Goal: Task Accomplishment & Management: Manage account settings

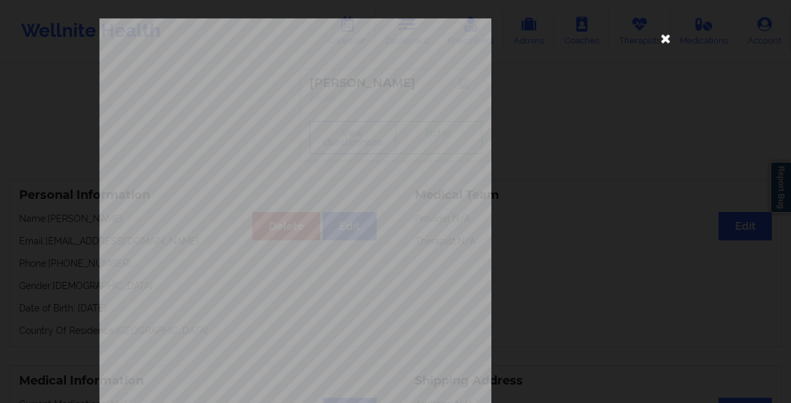
click at [660, 36] on icon at bounding box center [665, 38] width 21 height 21
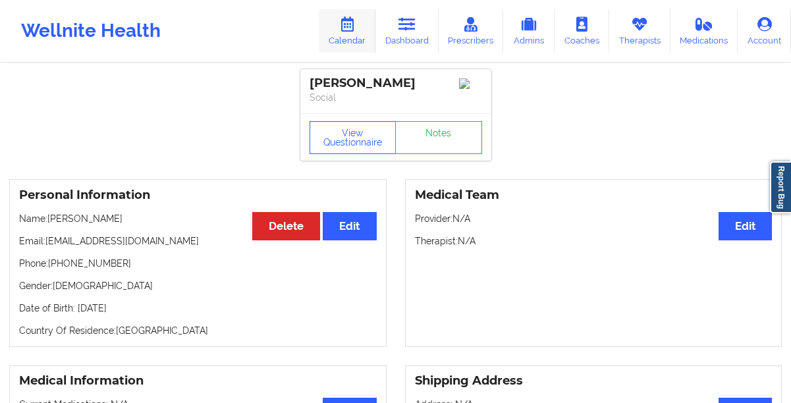
click at [363, 29] on link "Calendar" at bounding box center [347, 30] width 57 height 43
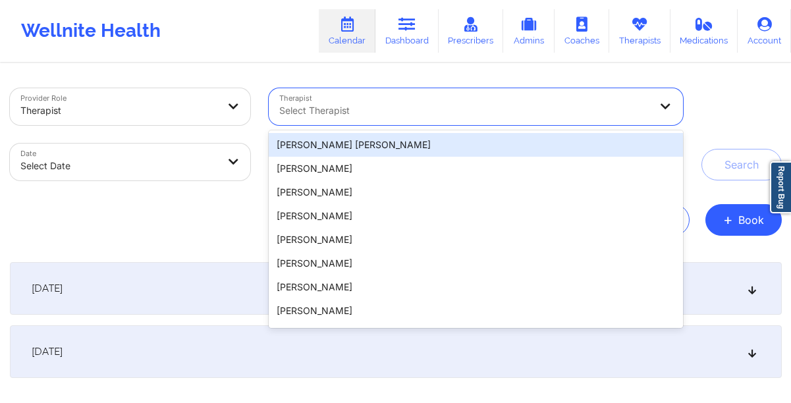
click at [369, 115] on div at bounding box center [464, 111] width 371 height 16
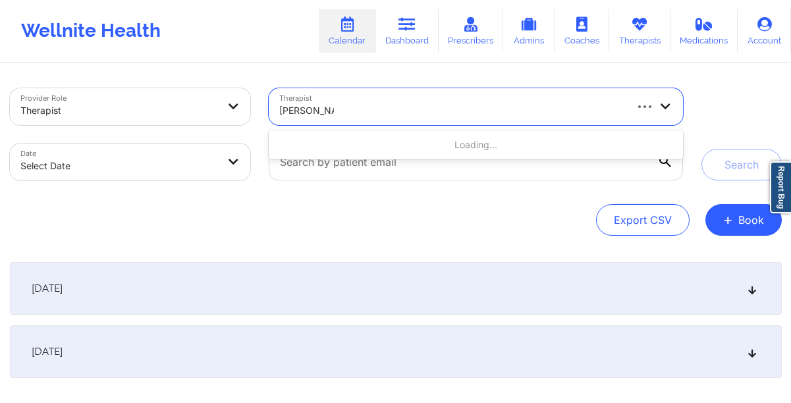
type input "[PERSON_NAME]"
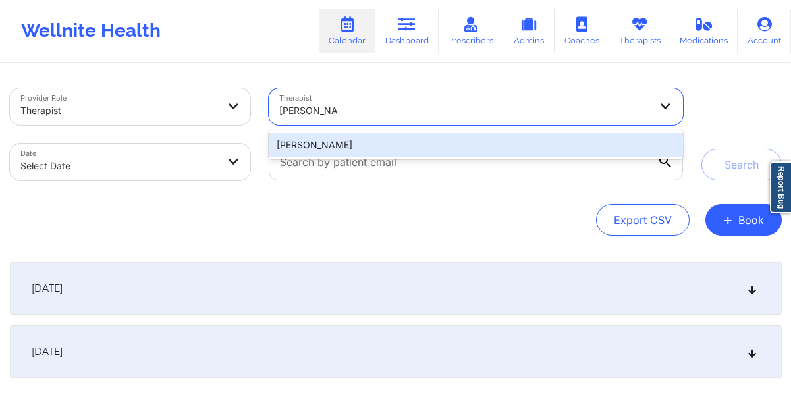
click at [338, 148] on div "[PERSON_NAME]" at bounding box center [475, 145] width 413 height 24
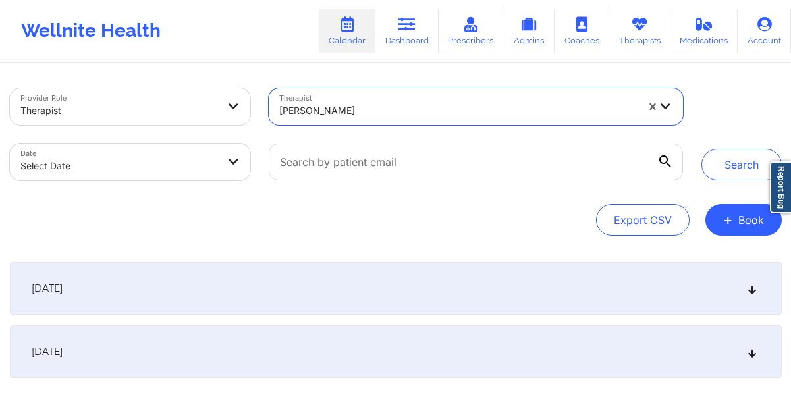
select select "2025-8"
select select "2025-9"
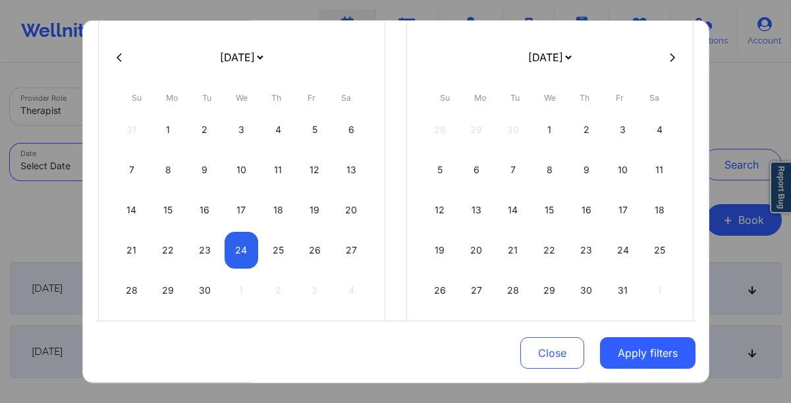
scroll to position [98, 0]
click at [240, 243] on div "24" at bounding box center [241, 248] width 34 height 37
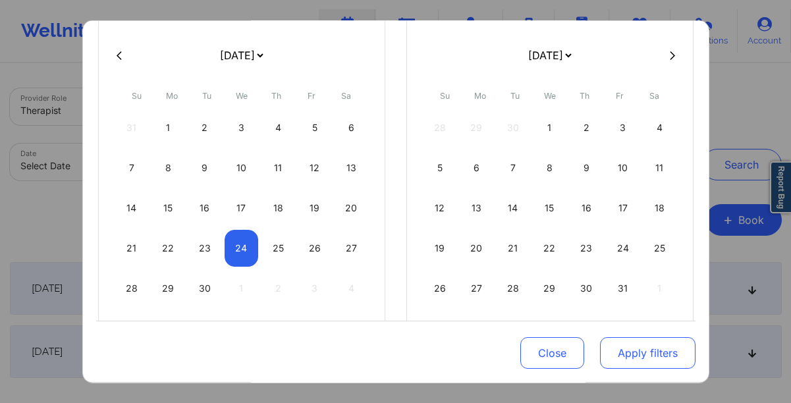
select select "2025-8"
select select "2025-9"
click at [630, 351] on button "Apply filters" at bounding box center [647, 353] width 95 height 32
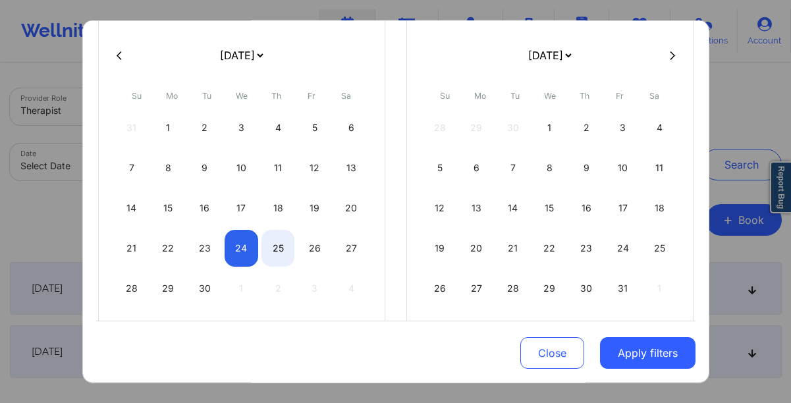
select select "2025-8"
select select "2025-9"
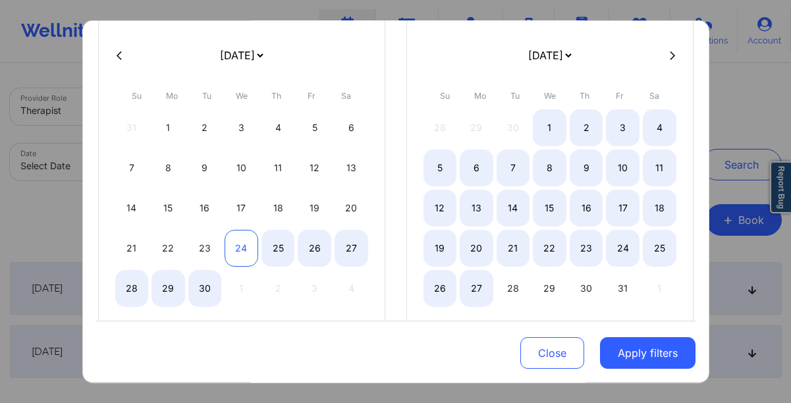
select select "2025-8"
select select "2025-9"
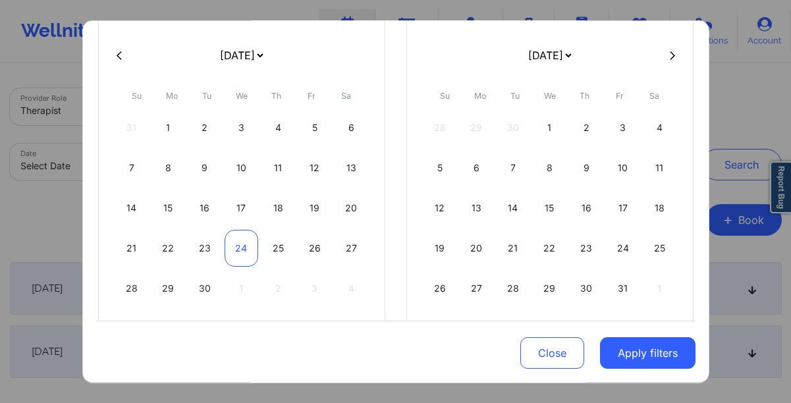
click at [240, 248] on div "24" at bounding box center [241, 248] width 34 height 37
select select "2025-8"
select select "2025-9"
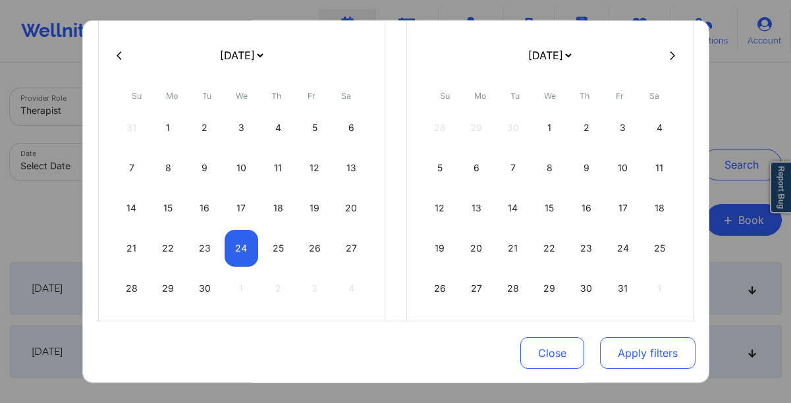
click at [631, 346] on button "Apply filters" at bounding box center [647, 353] width 95 height 32
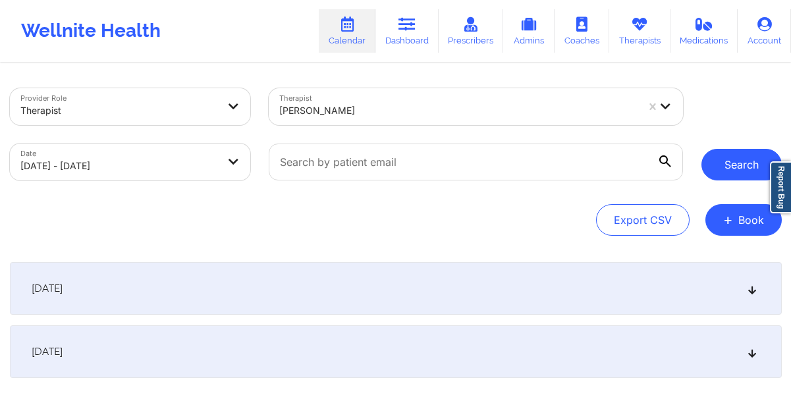
click at [733, 165] on button "Search" at bounding box center [741, 165] width 80 height 32
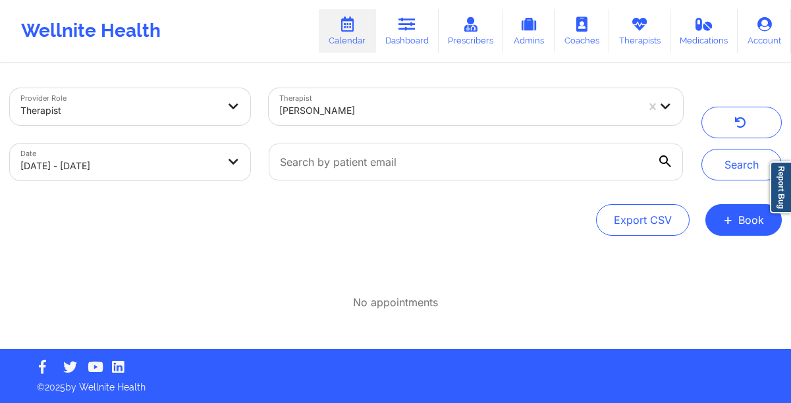
select select "2025-8"
select select "2025-9"
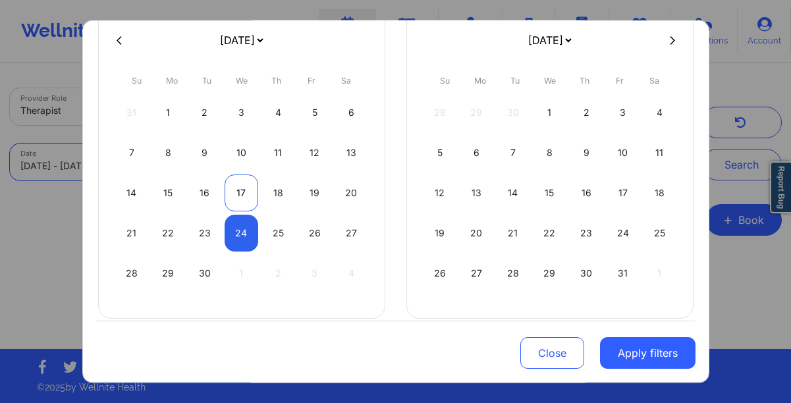
scroll to position [115, 0]
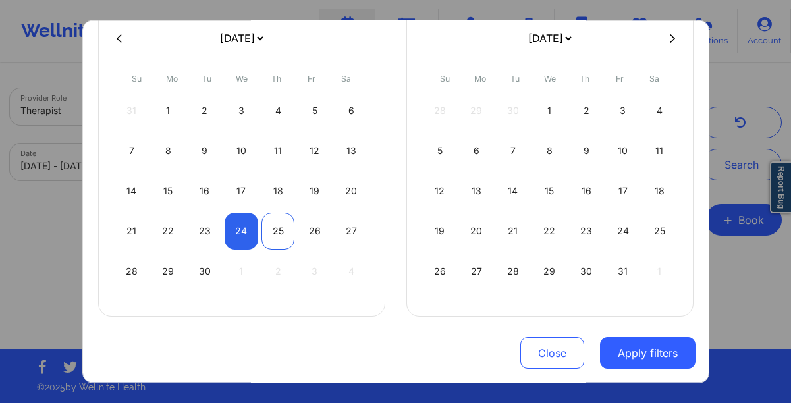
click at [273, 240] on div "25" at bounding box center [278, 231] width 34 height 37
select select "2025-8"
select select "2025-9"
select select "2025-8"
select select "2025-9"
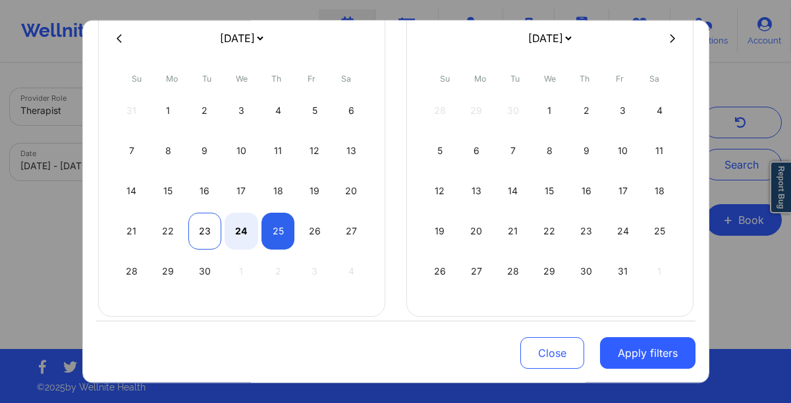
click at [196, 226] on div "23" at bounding box center [205, 231] width 34 height 37
select select "2025-8"
select select "2025-9"
select select "2025-8"
select select "2025-9"
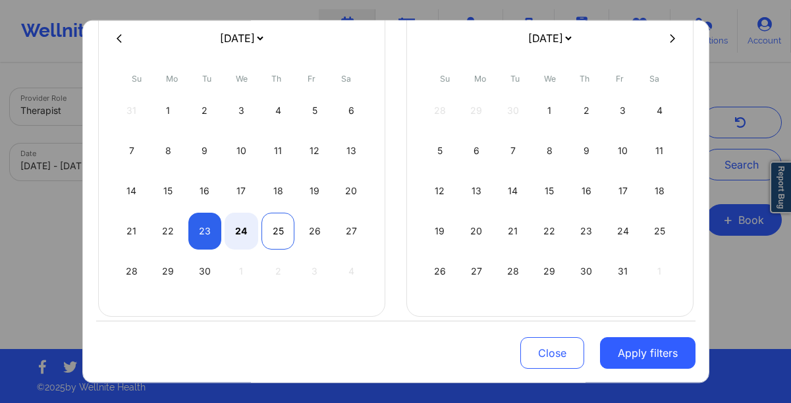
click at [276, 228] on div "25" at bounding box center [278, 231] width 34 height 37
select select "2025-8"
select select "2025-9"
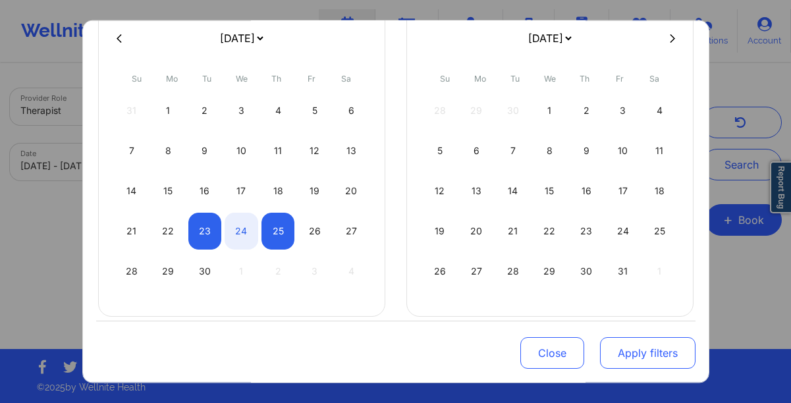
click at [644, 367] on button "Apply filters" at bounding box center [647, 353] width 95 height 32
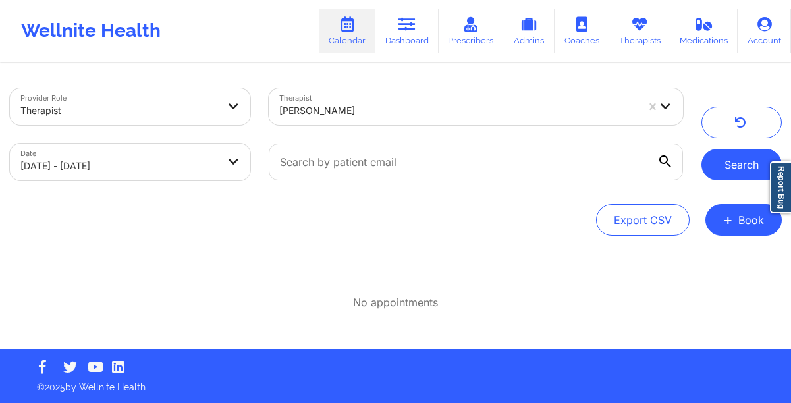
click at [719, 157] on button "Search" at bounding box center [741, 165] width 80 height 32
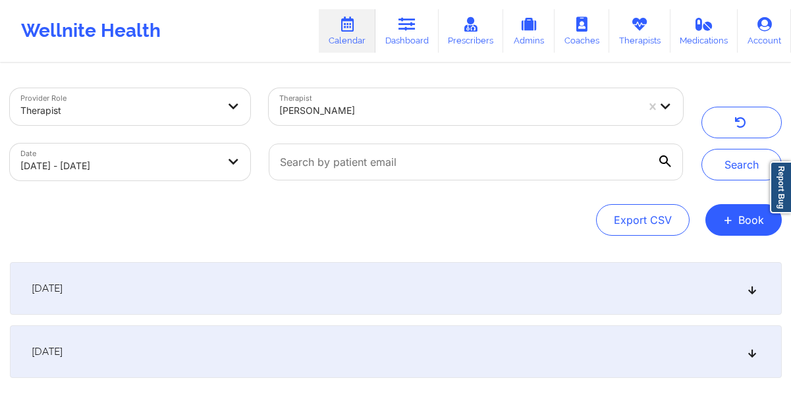
click at [744, 348] on div "[DATE]" at bounding box center [396, 351] width 772 height 53
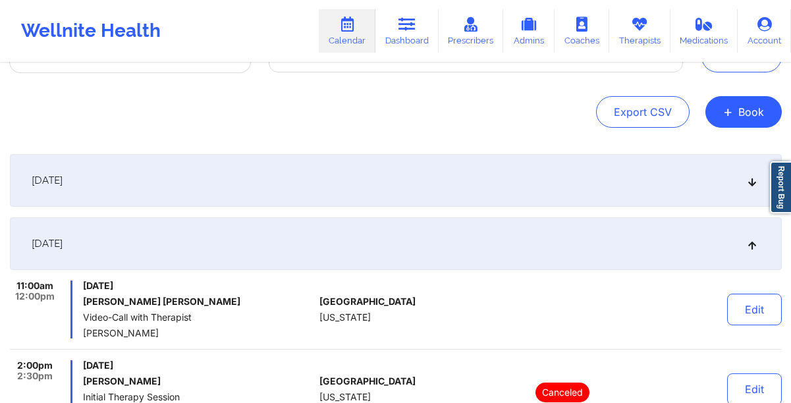
scroll to position [105, 0]
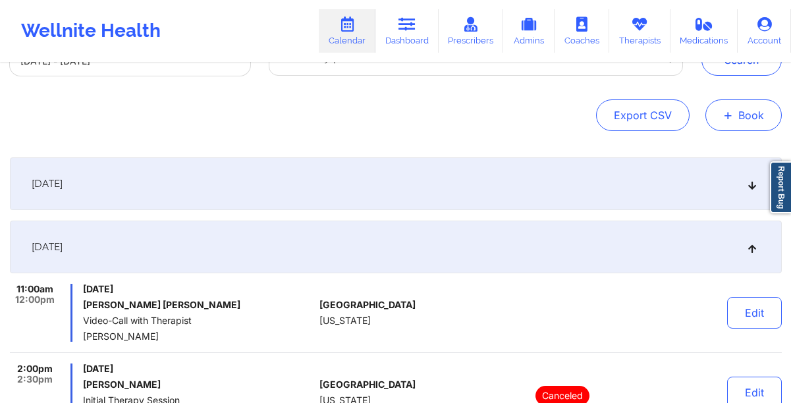
click at [738, 123] on button "+ Book" at bounding box center [743, 115] width 76 height 32
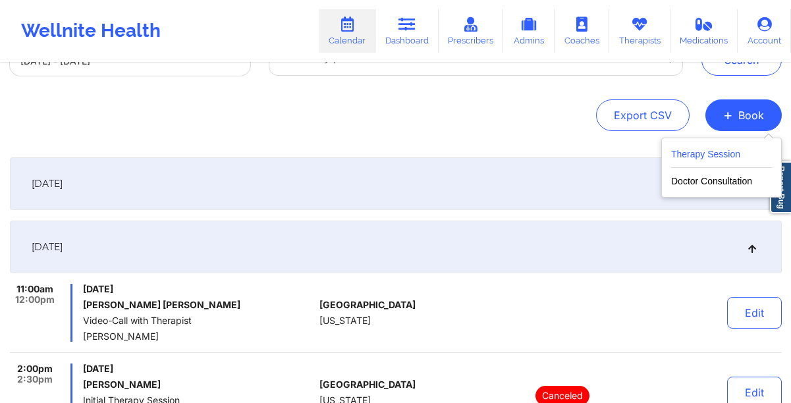
click at [700, 155] on button "Therapy Session" at bounding box center [721, 157] width 101 height 22
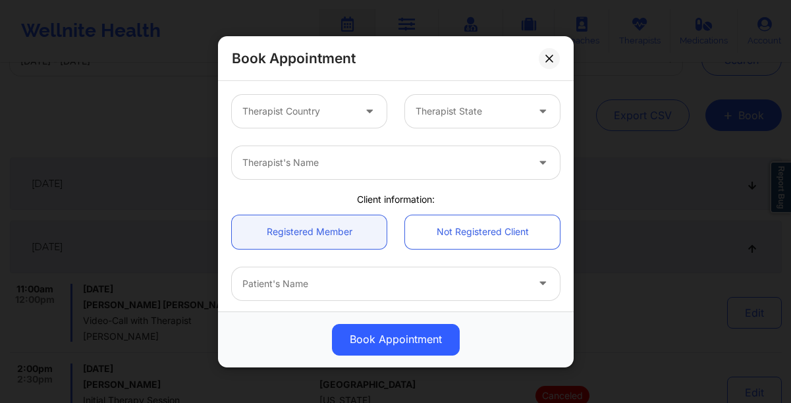
click at [357, 111] on div at bounding box center [371, 111] width 32 height 33
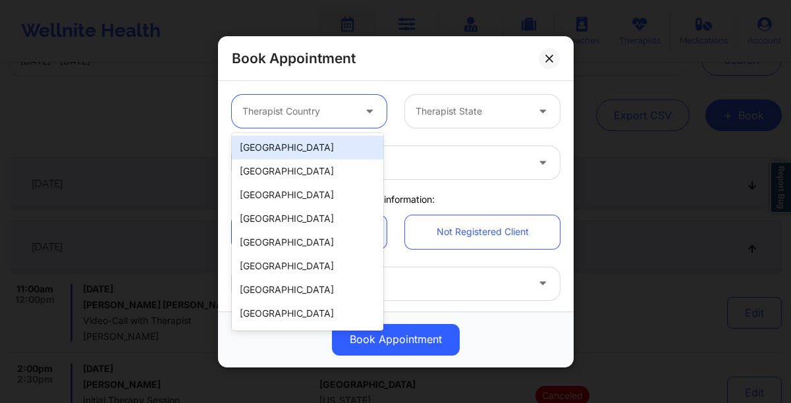
click at [308, 147] on div "[GEOGRAPHIC_DATA]" at bounding box center [307, 148] width 151 height 24
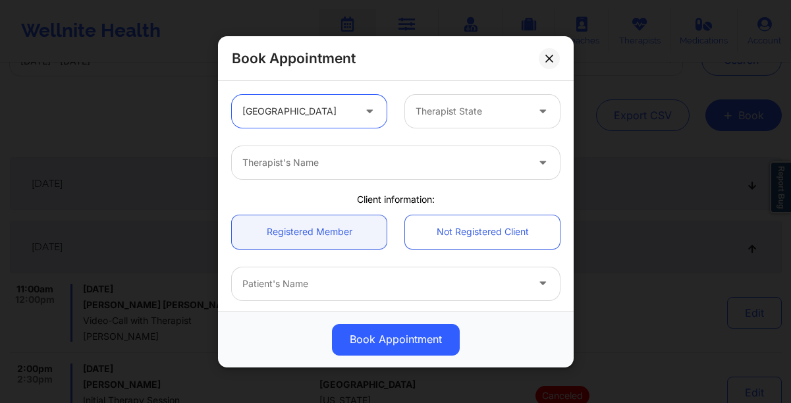
click at [437, 116] on div at bounding box center [470, 111] width 111 height 16
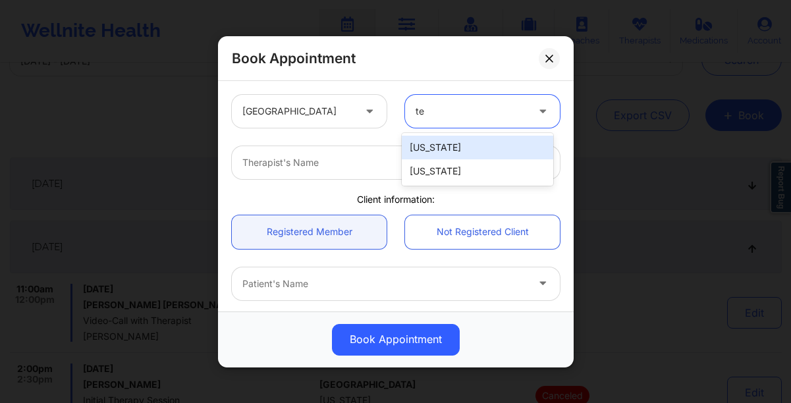
type input "tex"
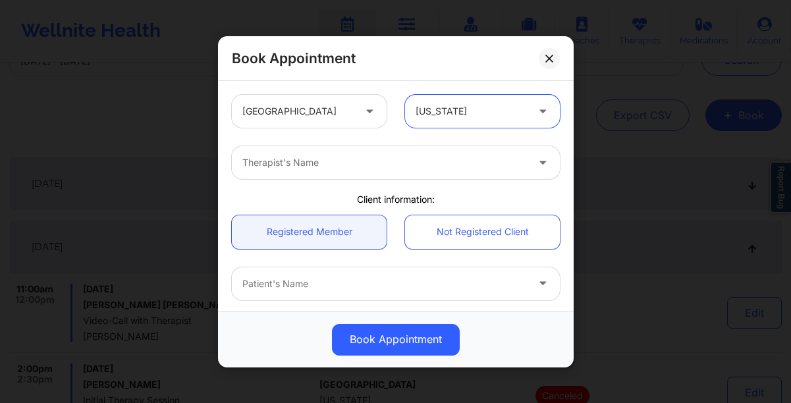
click at [363, 168] on div at bounding box center [384, 163] width 284 height 16
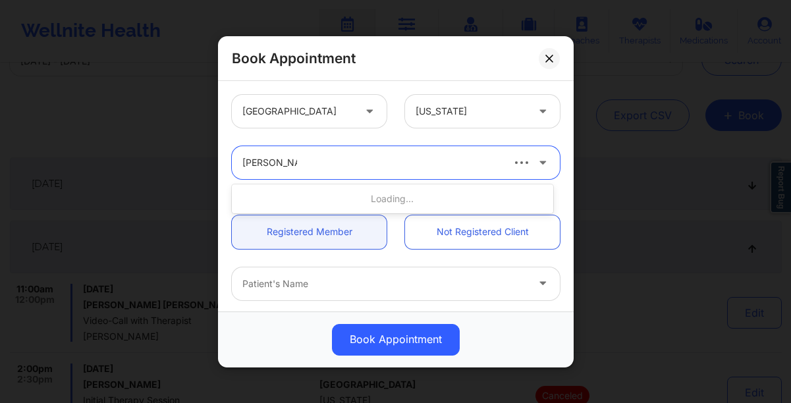
type input "[PERSON_NAME]"
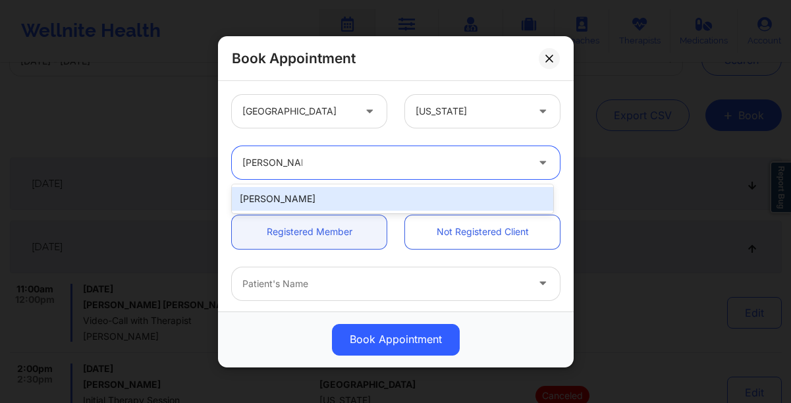
click at [294, 200] on div "[PERSON_NAME]" at bounding box center [392, 199] width 321 height 24
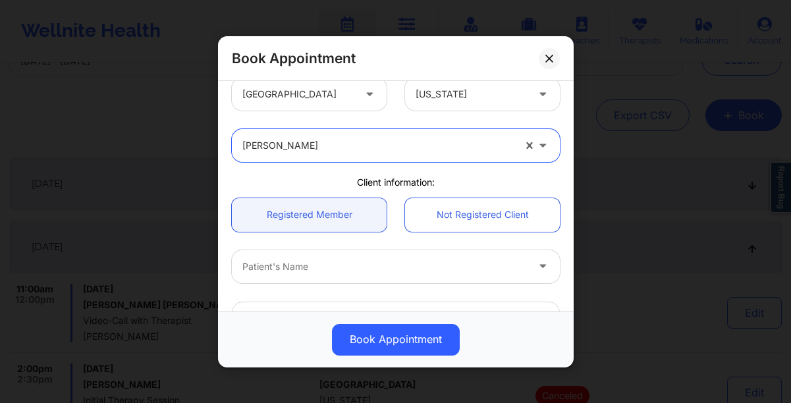
scroll to position [0, 0]
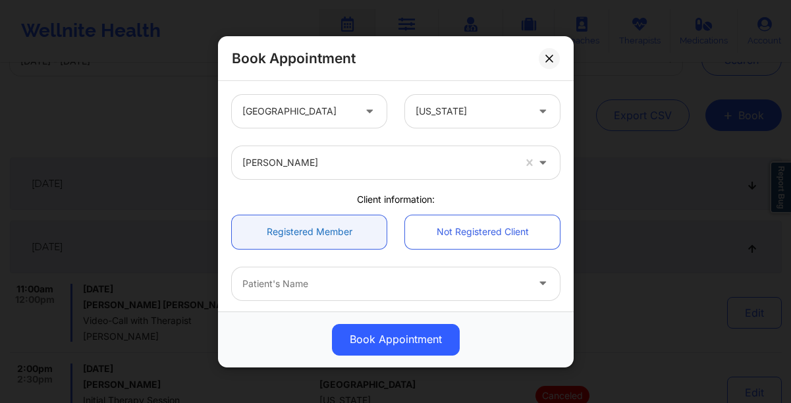
click at [340, 236] on link "Registered Member" at bounding box center [309, 232] width 155 height 34
click at [352, 288] on div at bounding box center [384, 284] width 284 height 16
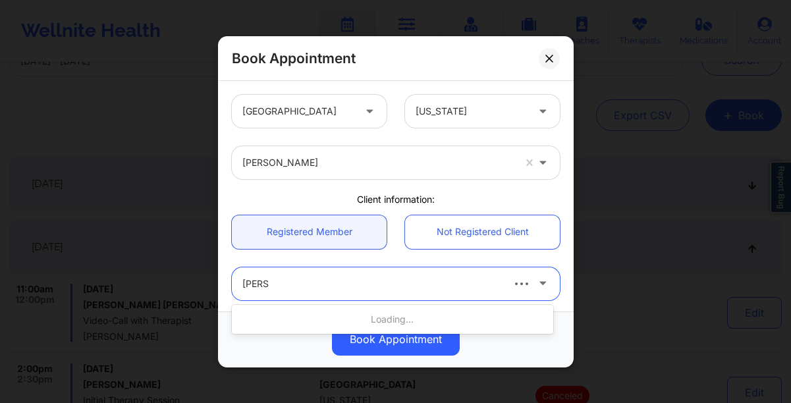
type input "meriem"
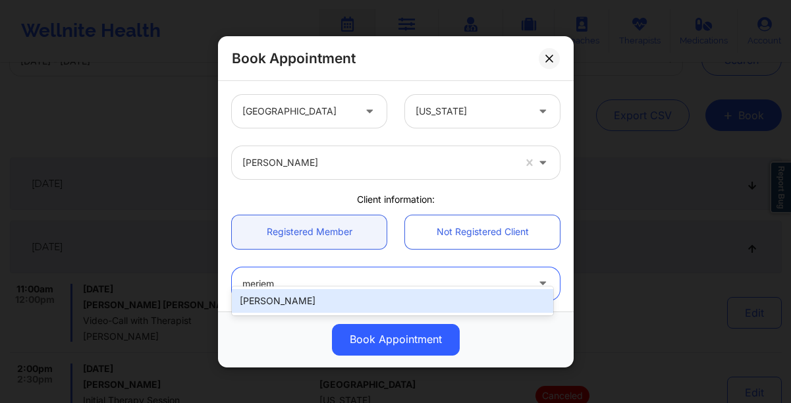
scroll to position [27, 0]
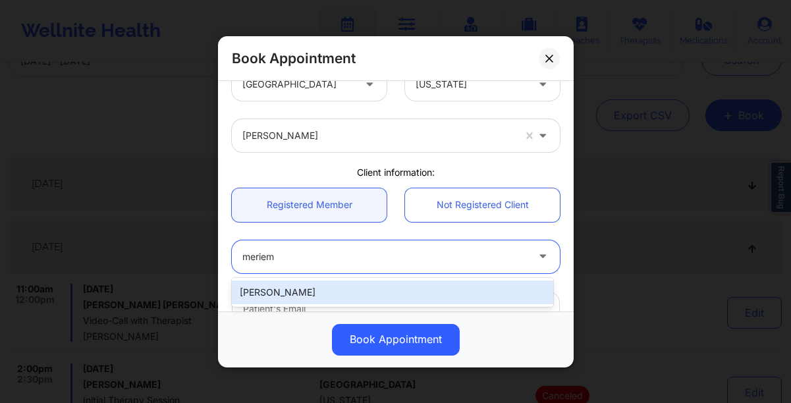
click at [375, 301] on div "[PERSON_NAME]" at bounding box center [392, 292] width 321 height 24
type input "[EMAIL_ADDRESS][DOMAIN_NAME]"
type input "[PHONE_NUMBER]"
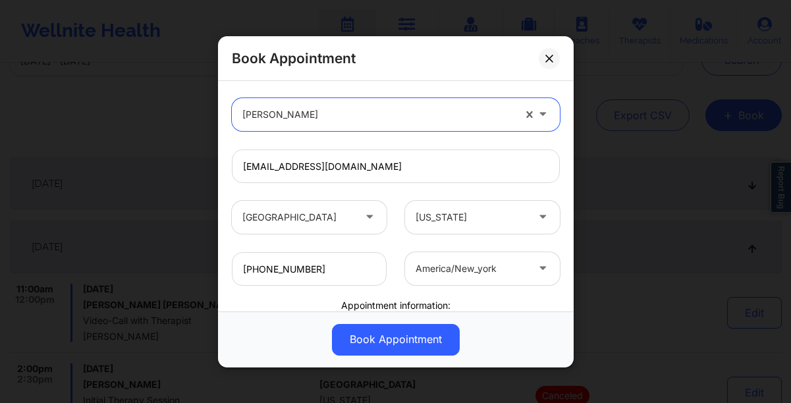
scroll to position [174, 0]
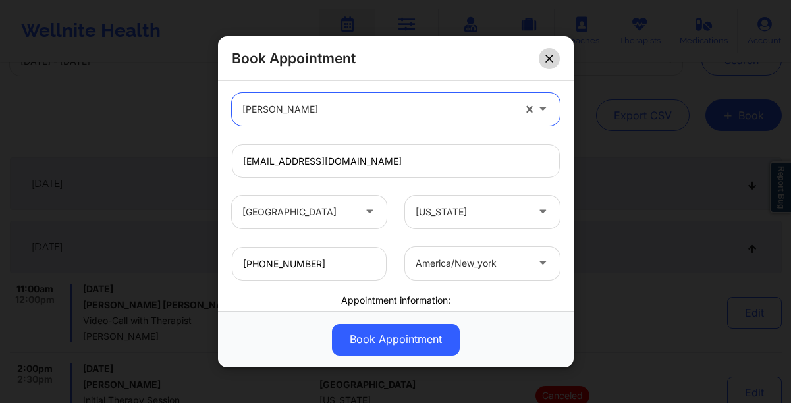
click at [540, 53] on button at bounding box center [549, 57] width 21 height 21
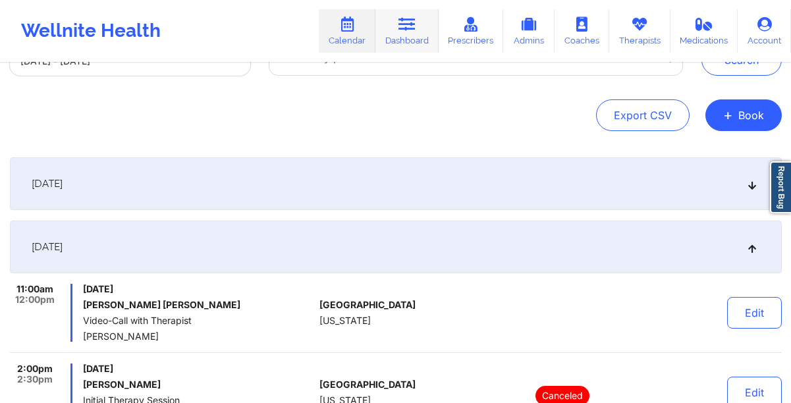
click at [400, 34] on link "Dashboard" at bounding box center [406, 30] width 63 height 43
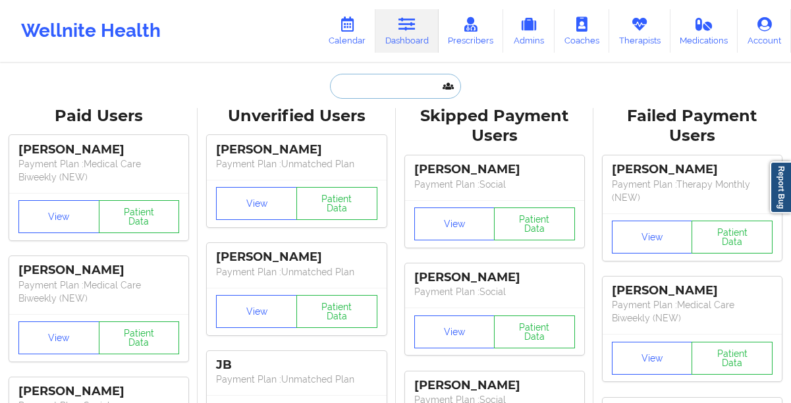
click at [350, 94] on input "text" at bounding box center [395, 86] width 130 height 25
paste input "[PERSON_NAME]"
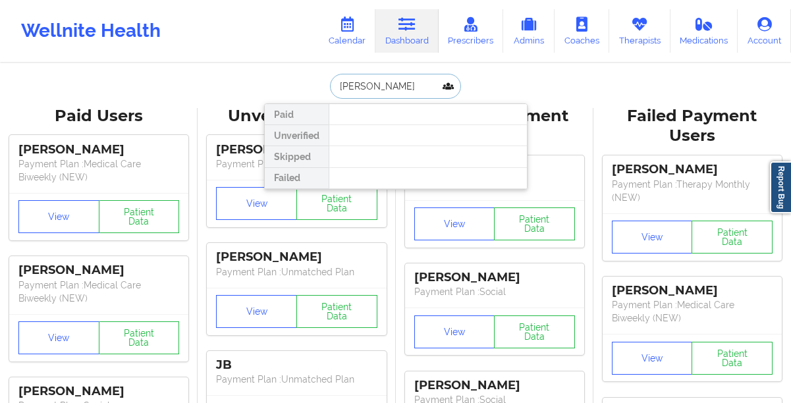
paste input "[PHONE_NUMBER]"
type input "roman y"
click at [643, 20] on icon at bounding box center [639, 24] width 17 height 14
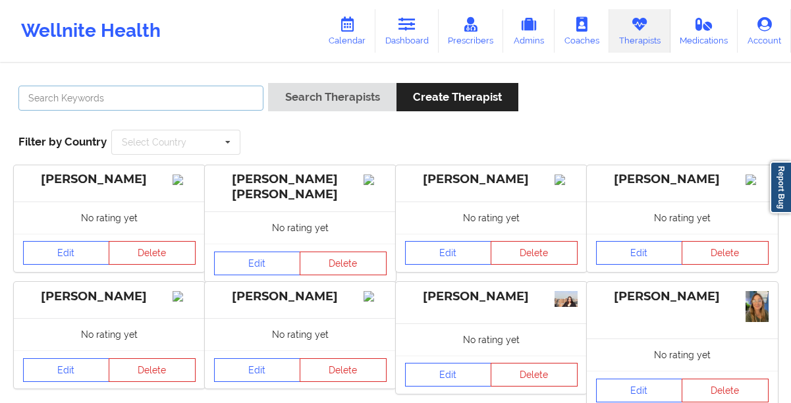
click at [219, 104] on input "text" at bounding box center [140, 98] width 245 height 25
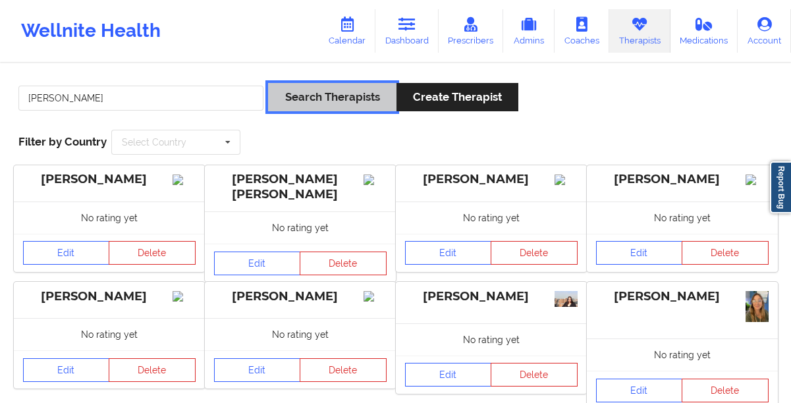
click at [325, 97] on button "Search Therapists" at bounding box center [332, 97] width 128 height 28
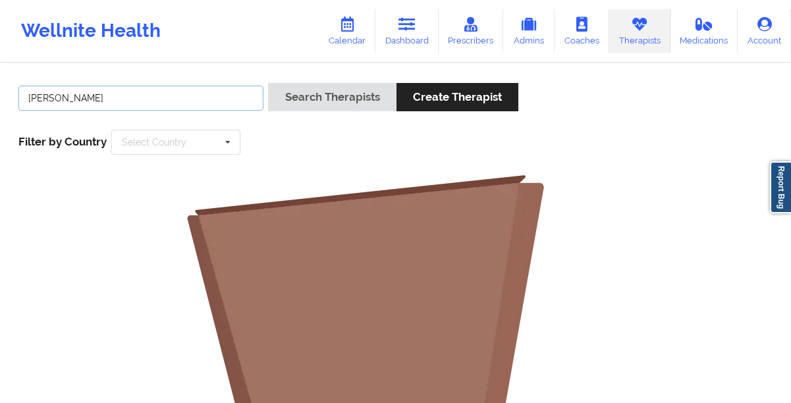
click at [149, 99] on input "[PERSON_NAME]" at bounding box center [140, 98] width 245 height 25
type input "[PERSON_NAME]"
click at [268, 83] on button "Search Therapists" at bounding box center [332, 97] width 128 height 28
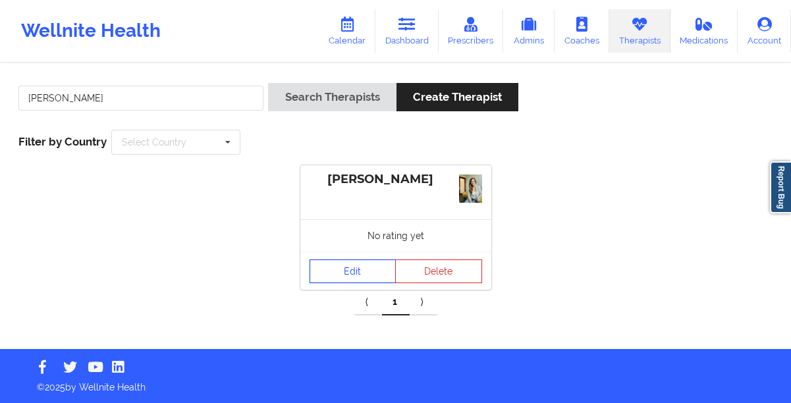
click at [327, 269] on link "Edit" at bounding box center [352, 271] width 87 height 24
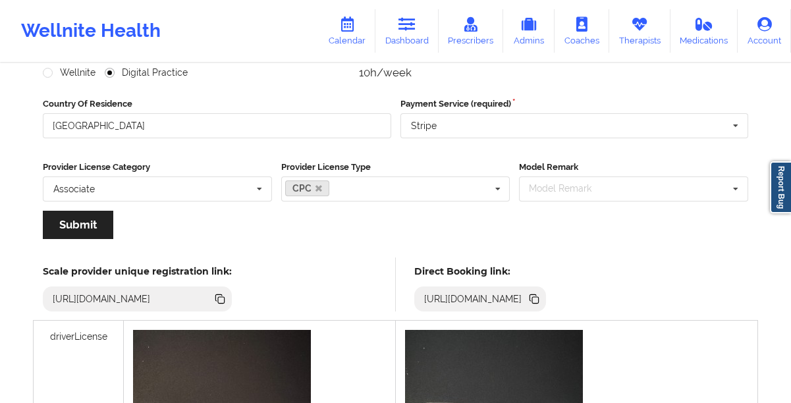
scroll to position [199, 0]
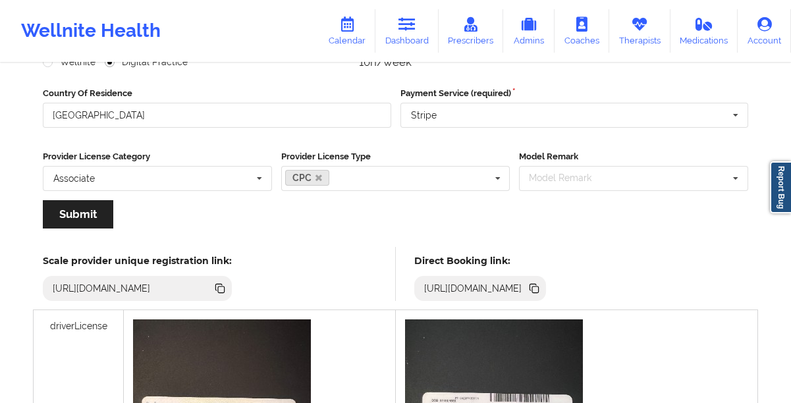
click at [541, 292] on icon at bounding box center [534, 288] width 14 height 14
